Goal: Transaction & Acquisition: Purchase product/service

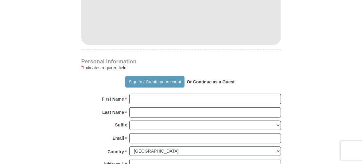
scroll to position [376, 0]
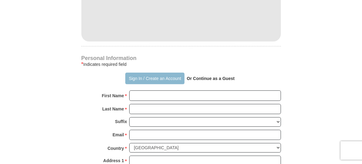
click at [133, 72] on button "Sign In / Create an Account" at bounding box center [154, 78] width 59 height 12
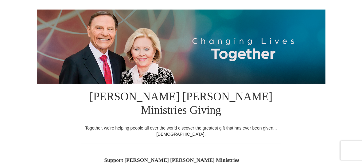
select select "MO"
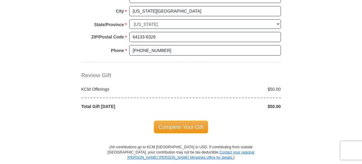
scroll to position [521, 0]
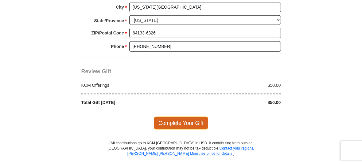
click at [171, 116] on span "Complete Your Gift" at bounding box center [181, 122] width 54 height 13
